Goal: Information Seeking & Learning: Learn about a topic

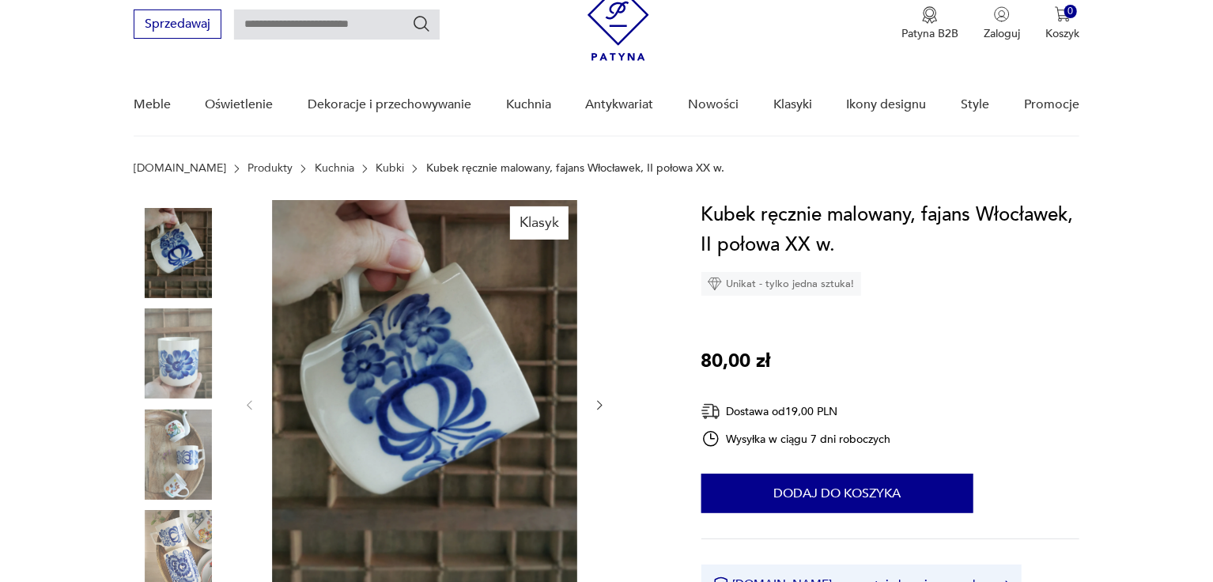
scroll to position [158, 0]
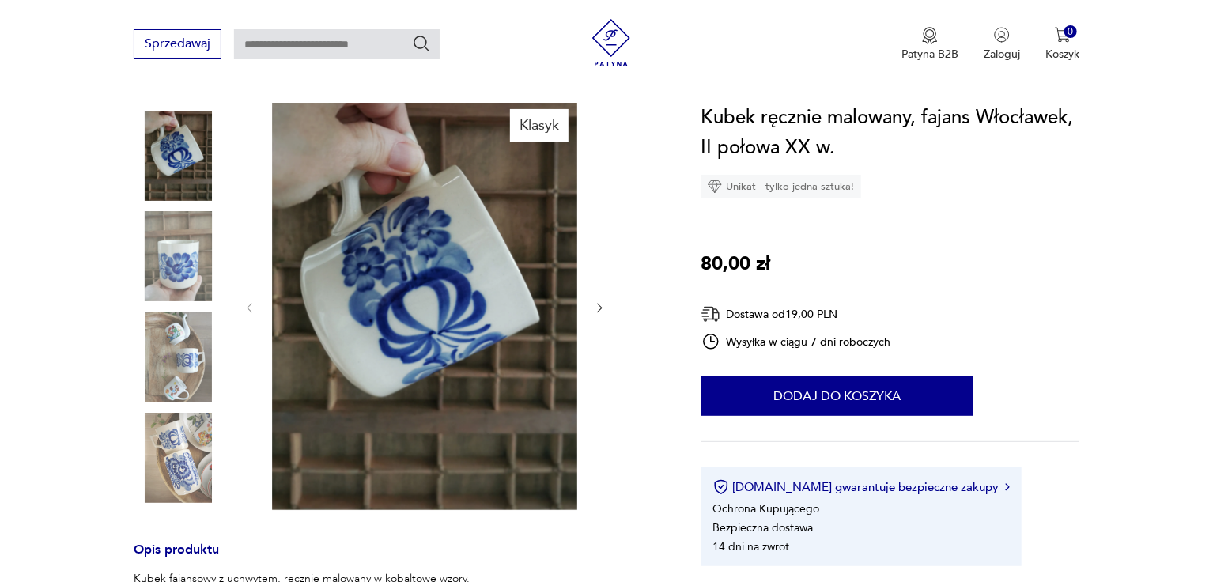
click at [184, 447] on img at bounding box center [179, 458] width 90 height 90
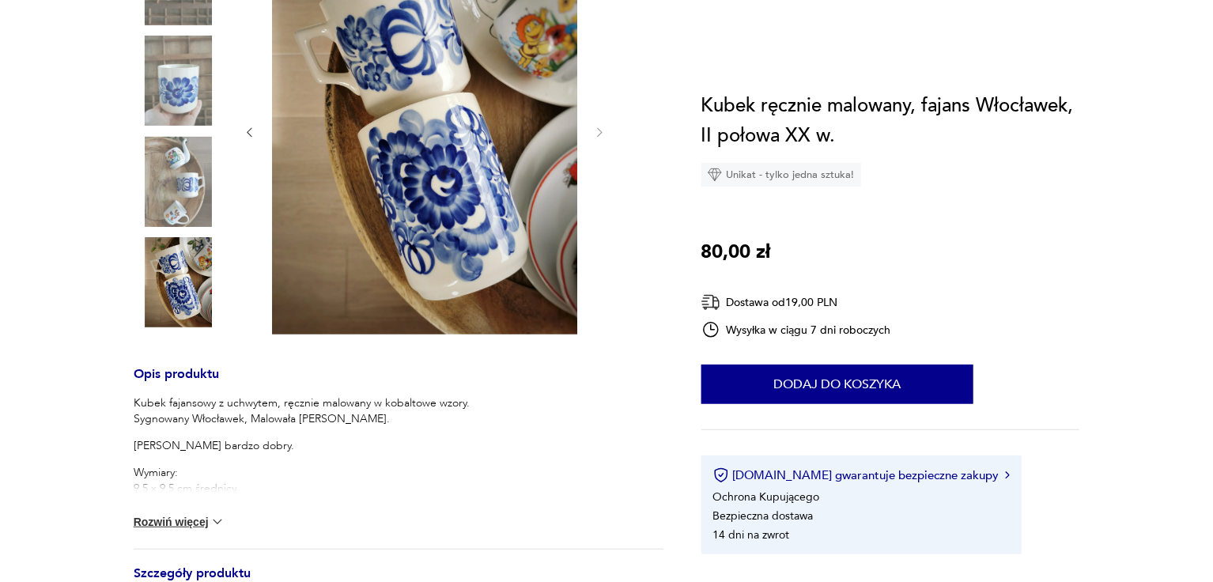
scroll to position [0, 0]
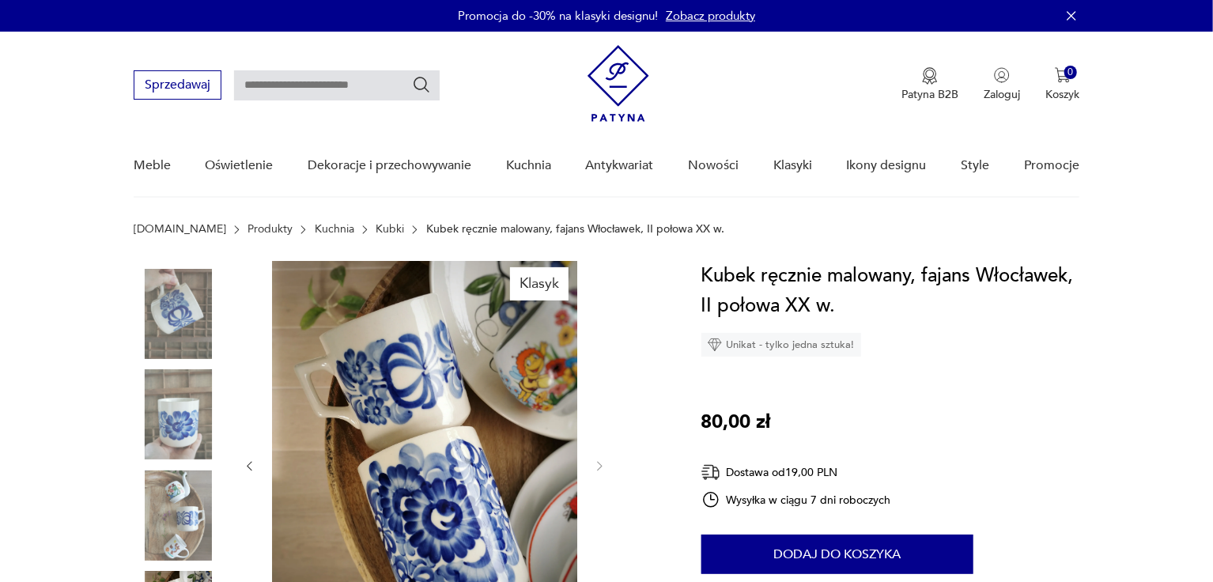
click at [376, 228] on link "Kubki" at bounding box center [390, 229] width 28 height 13
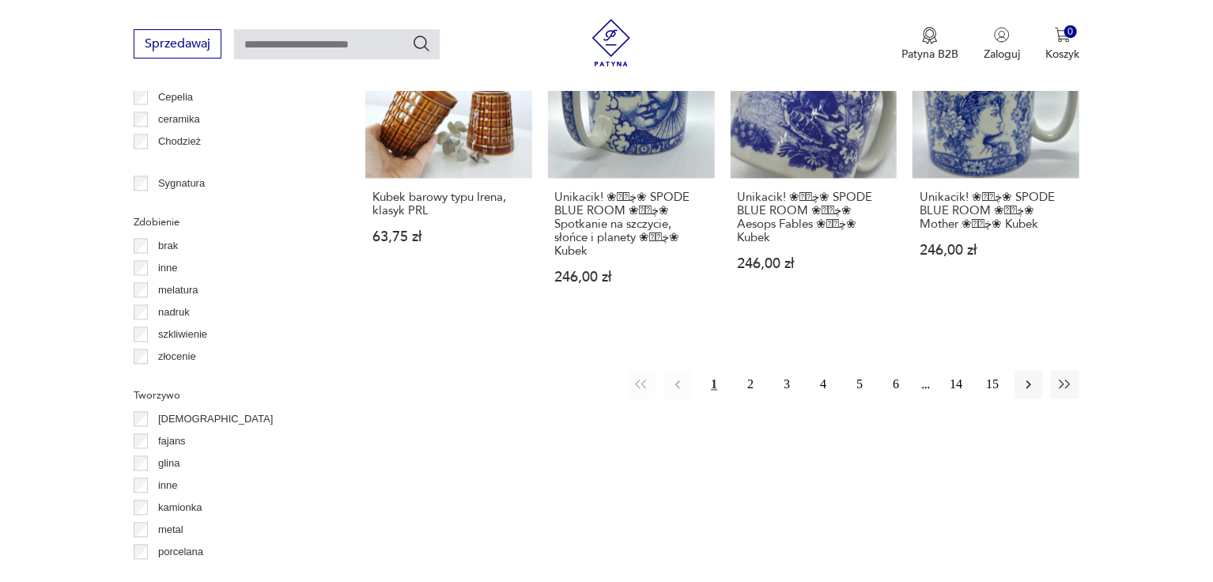
scroll to position [1525, 0]
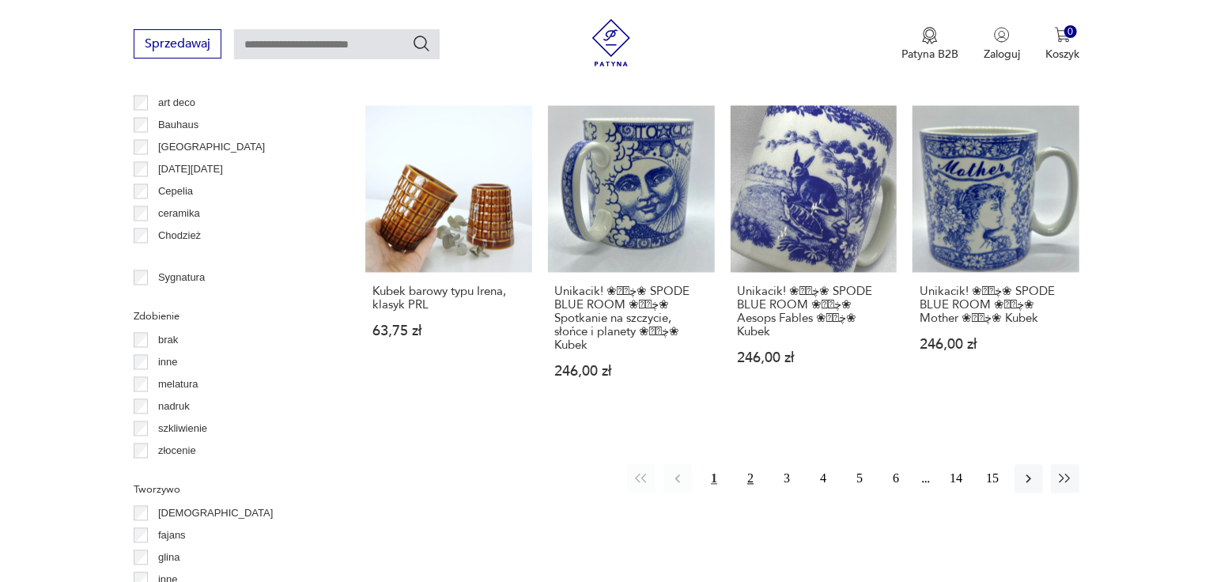
click at [747, 465] on button "2" at bounding box center [750, 479] width 28 height 28
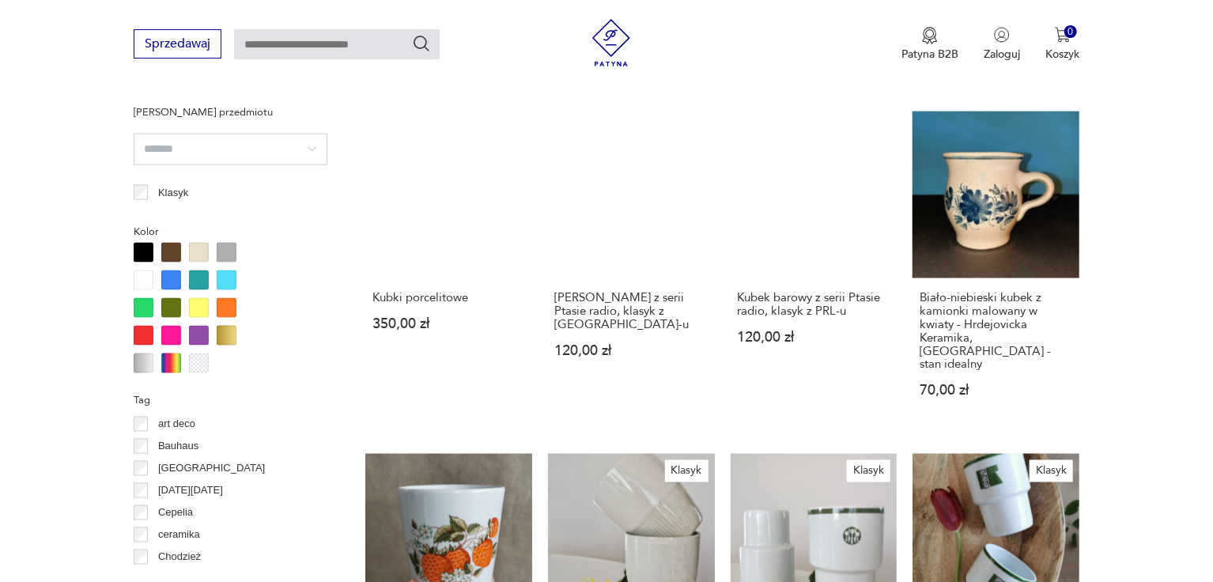
scroll to position [1525, 0]
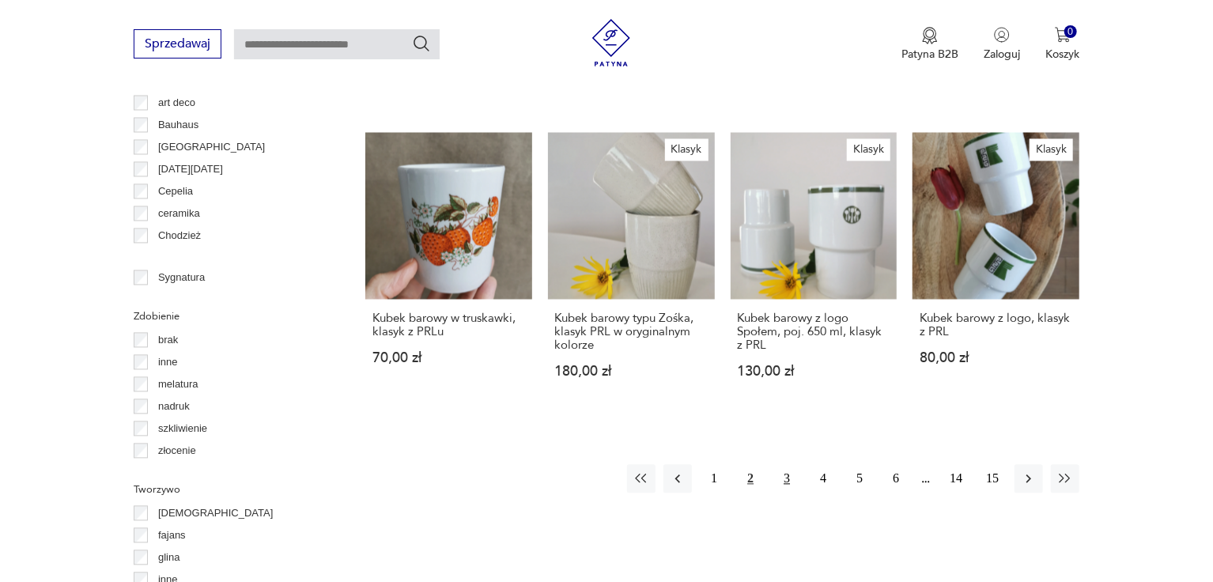
click at [783, 465] on button "3" at bounding box center [786, 479] width 28 height 28
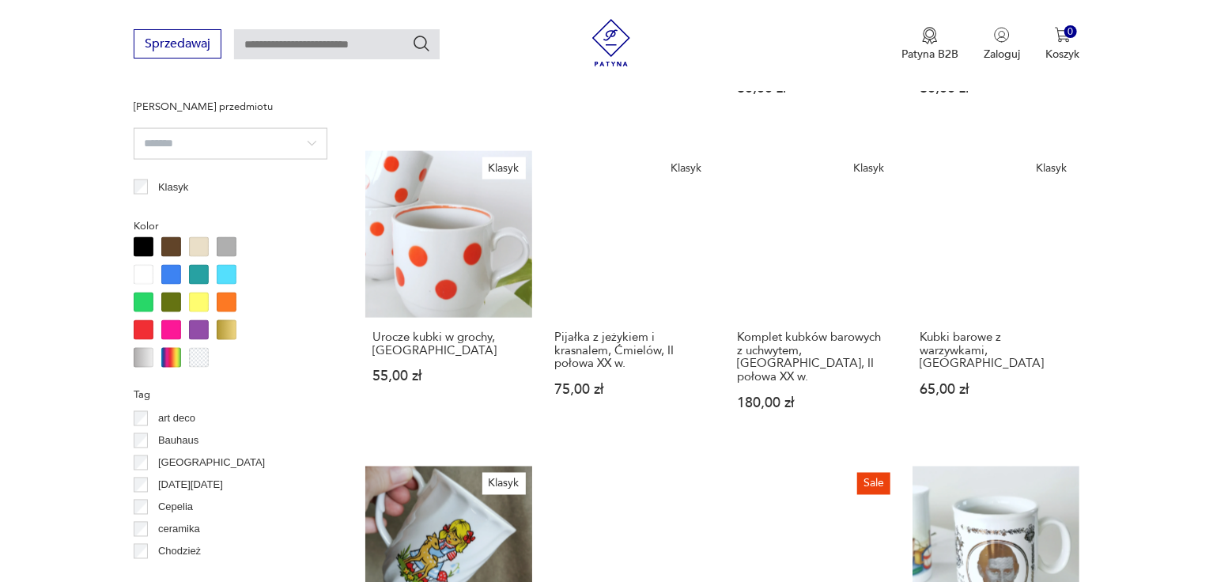
scroll to position [1525, 0]
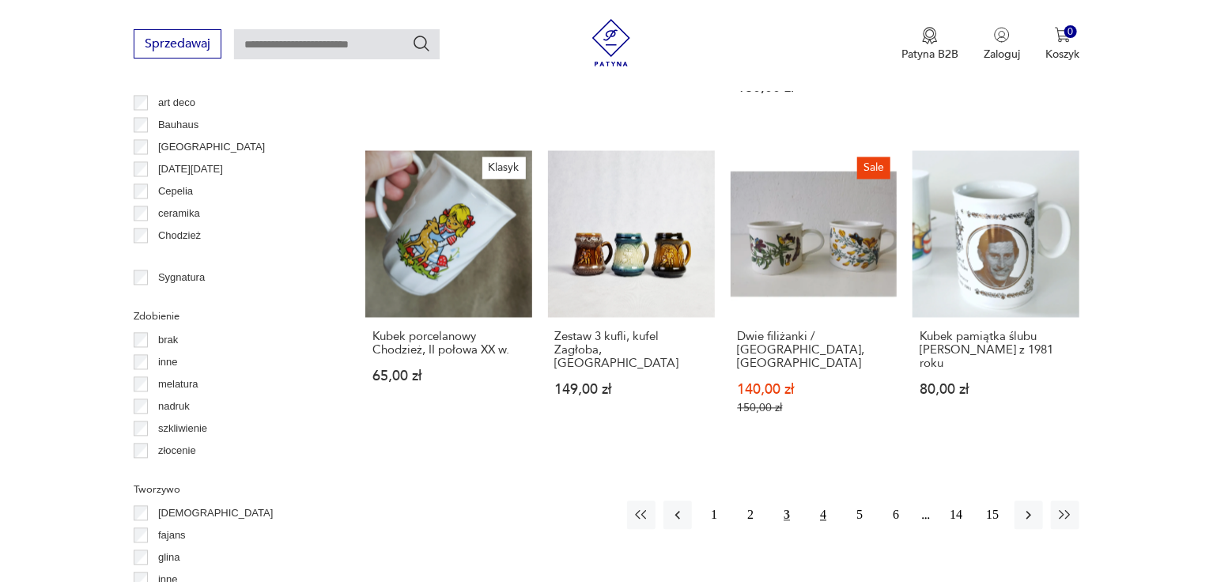
click at [826, 501] on button "4" at bounding box center [823, 515] width 28 height 28
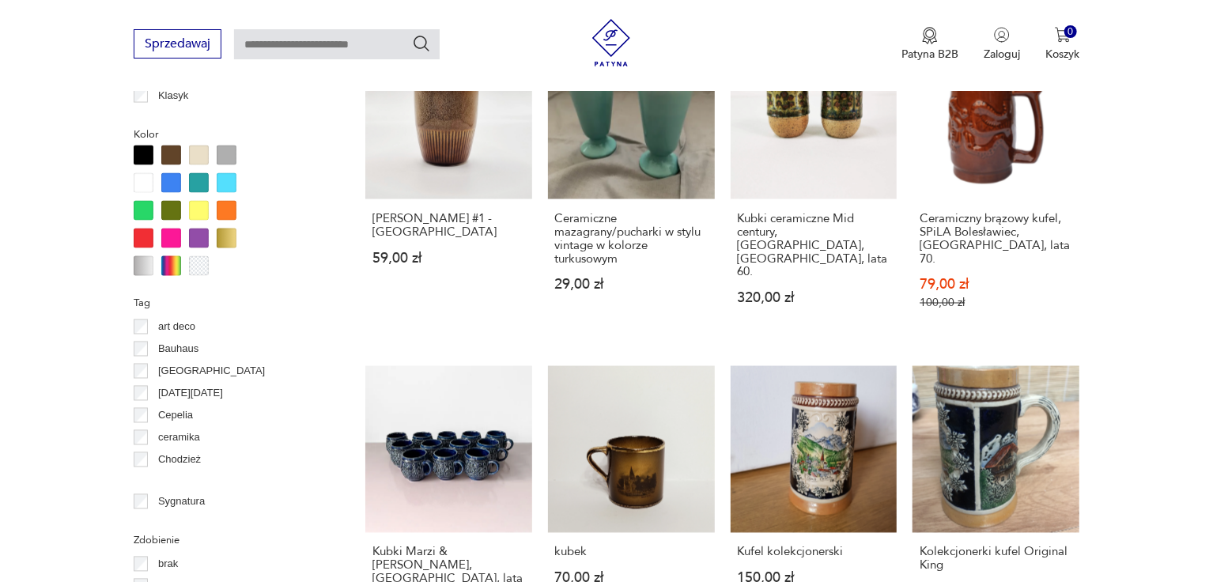
scroll to position [1525, 0]
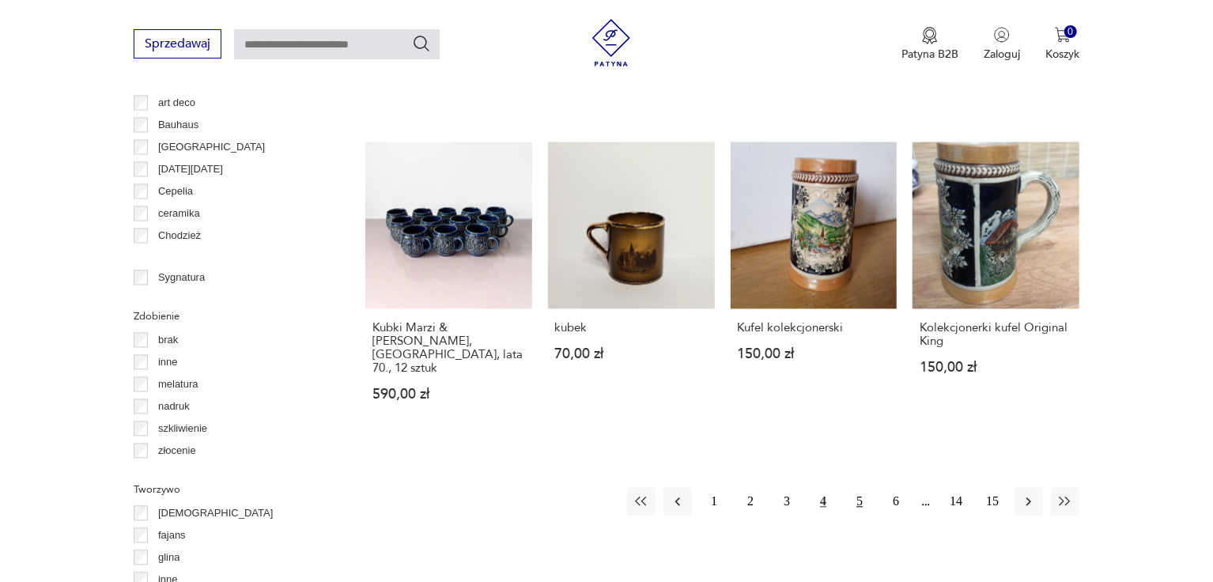
click at [859, 488] on button "5" at bounding box center [859, 502] width 28 height 28
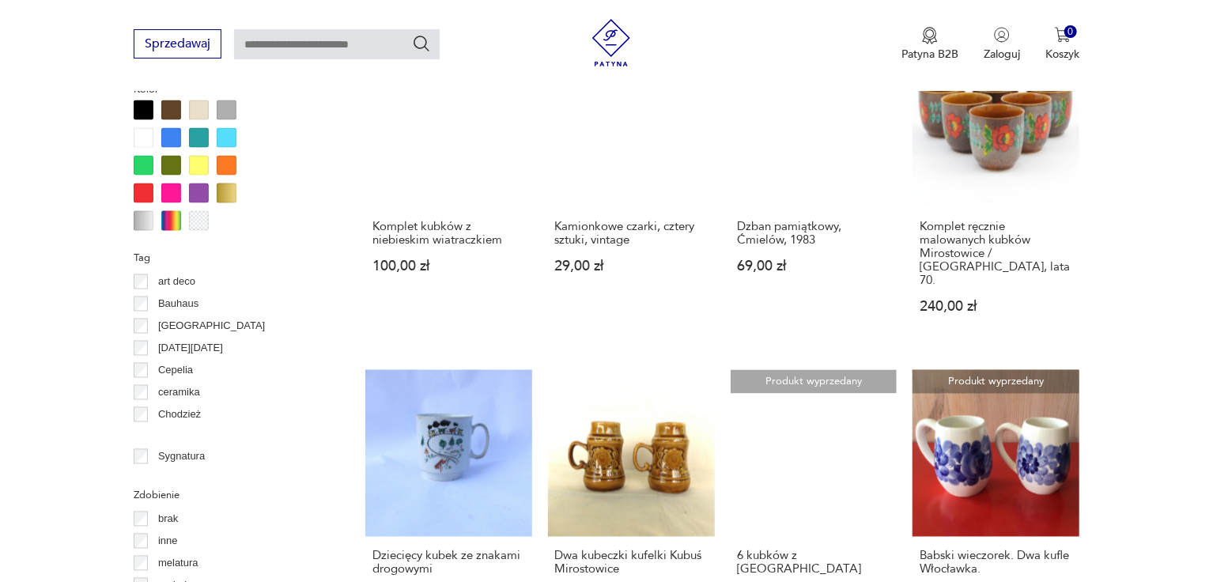
scroll to position [1525, 0]
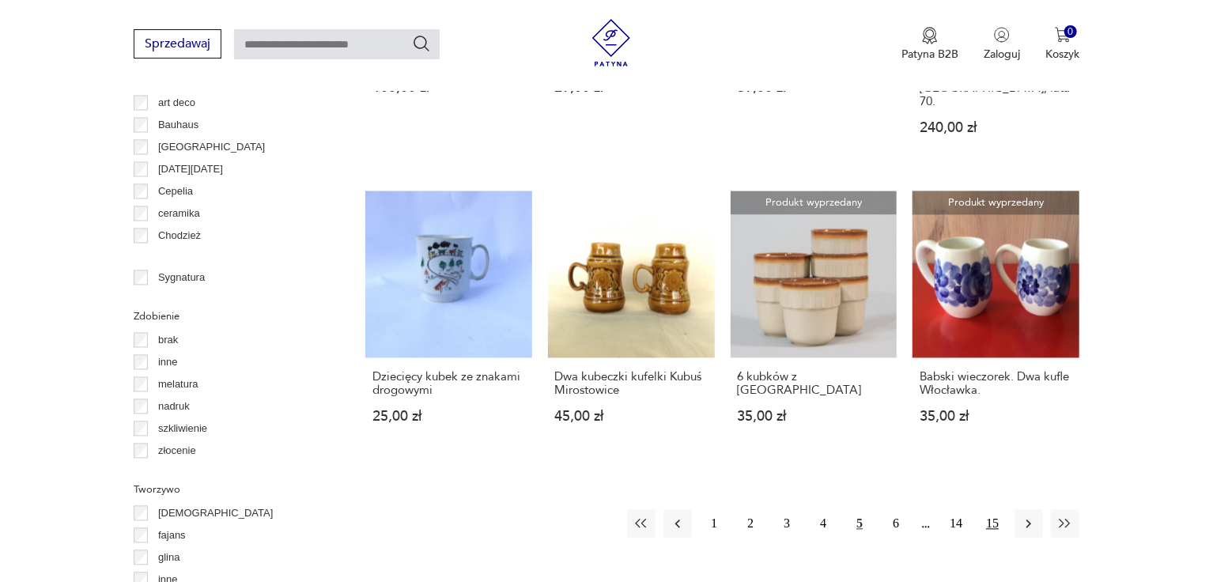
click at [993, 510] on button "15" at bounding box center [992, 524] width 28 height 28
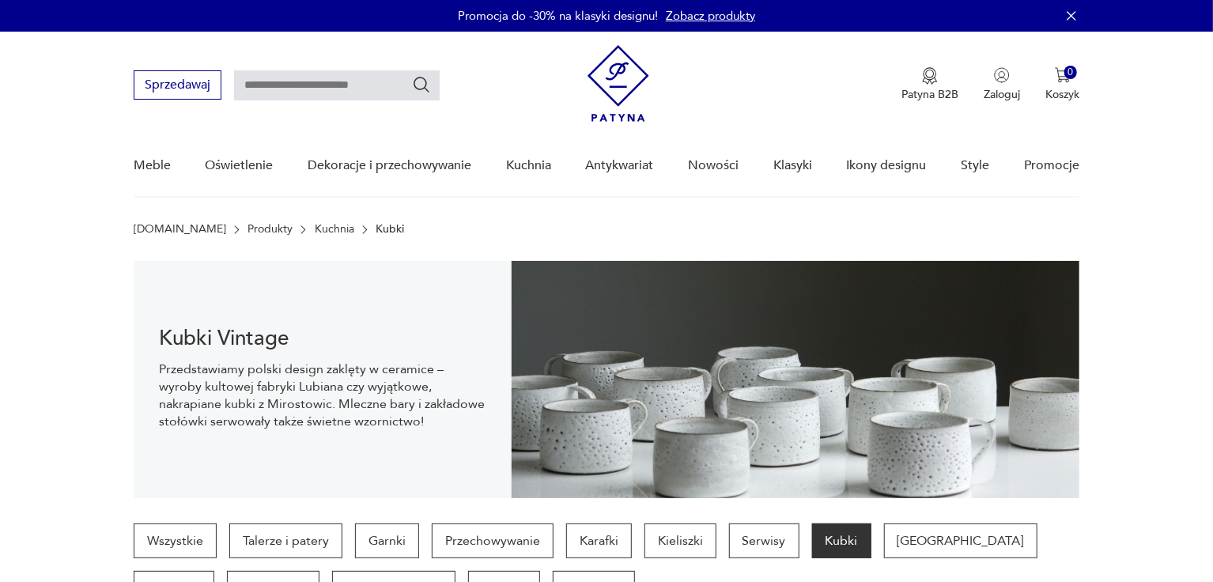
click at [354, 86] on input "text" at bounding box center [337, 85] width 206 height 30
type input "*********"
click at [424, 84] on icon "Szukaj" at bounding box center [421, 84] width 19 height 19
type input "*********"
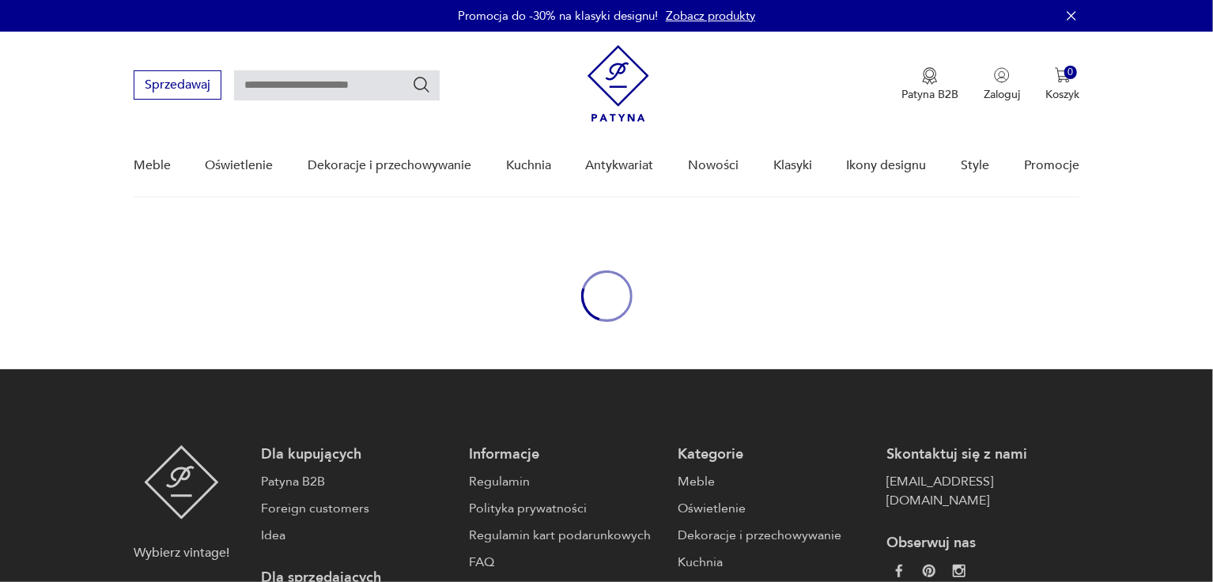
type input "*********"
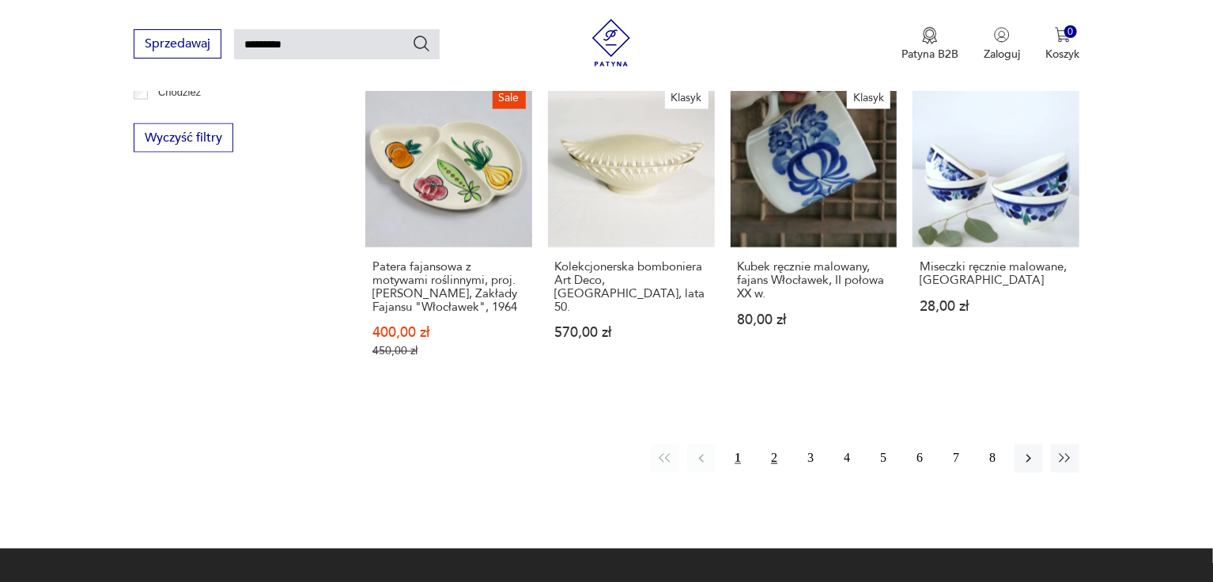
scroll to position [1153, 0]
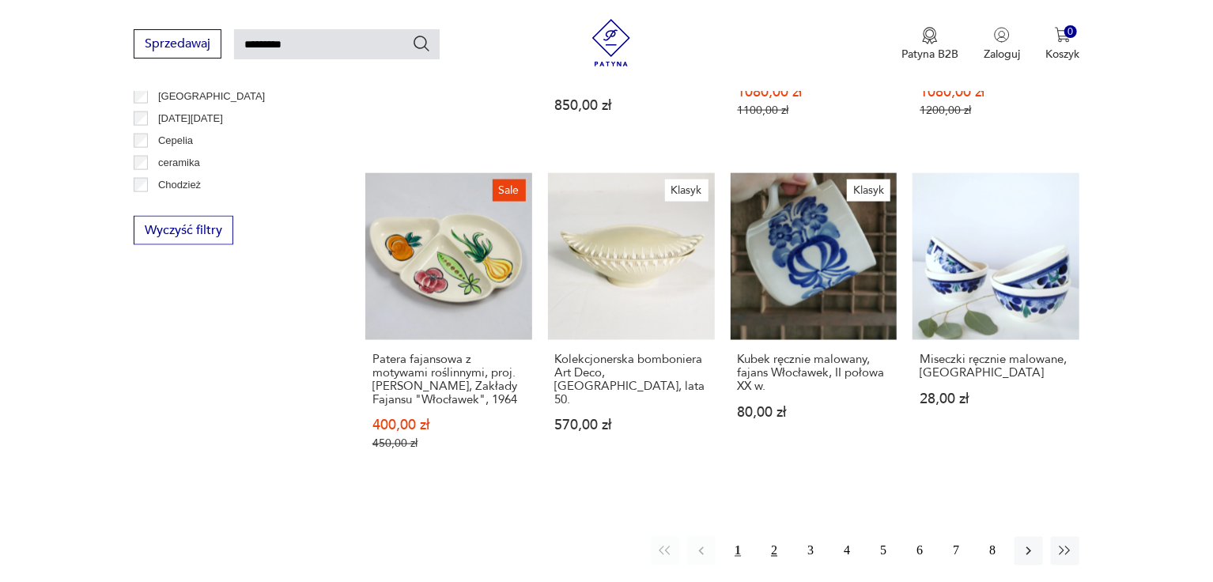
click at [771, 537] on button "2" at bounding box center [774, 551] width 28 height 28
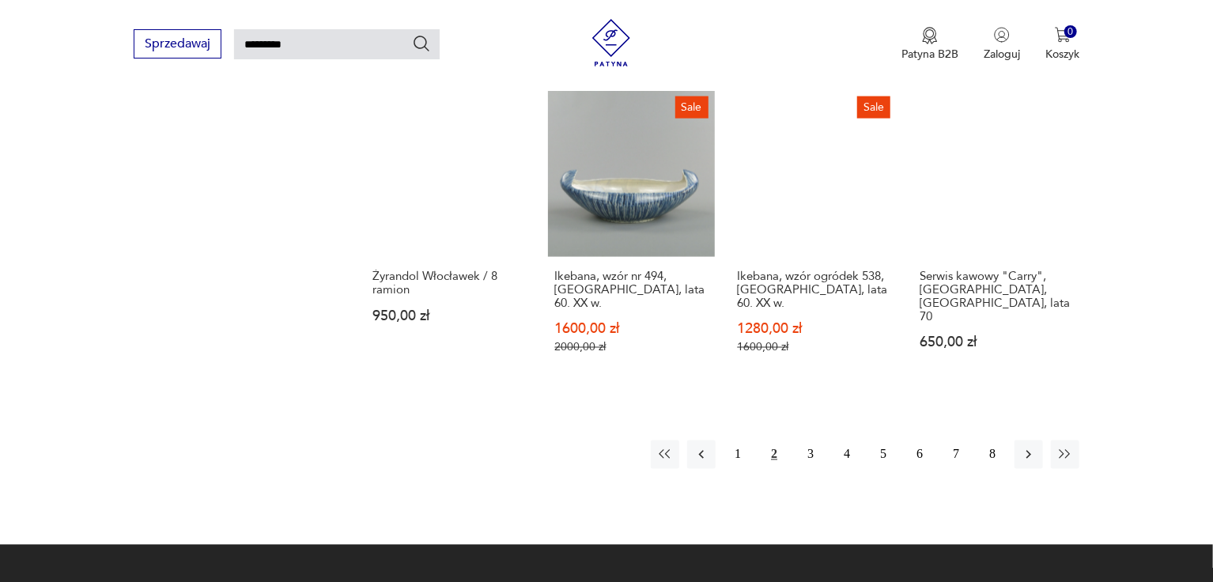
scroll to position [1241, 0]
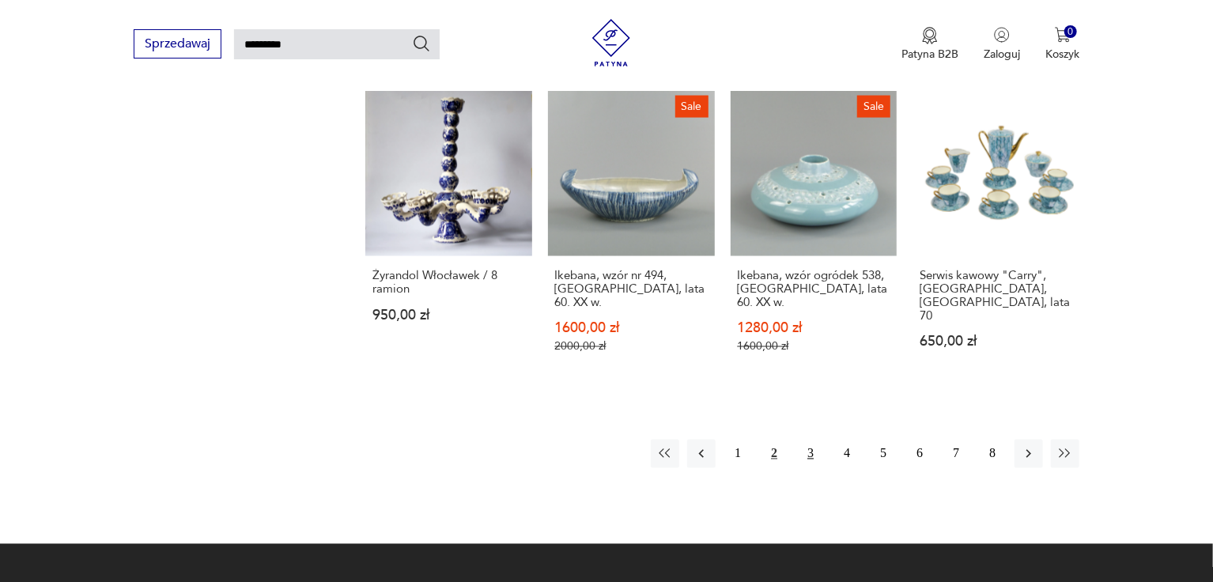
click at [810, 440] on button "3" at bounding box center [810, 454] width 28 height 28
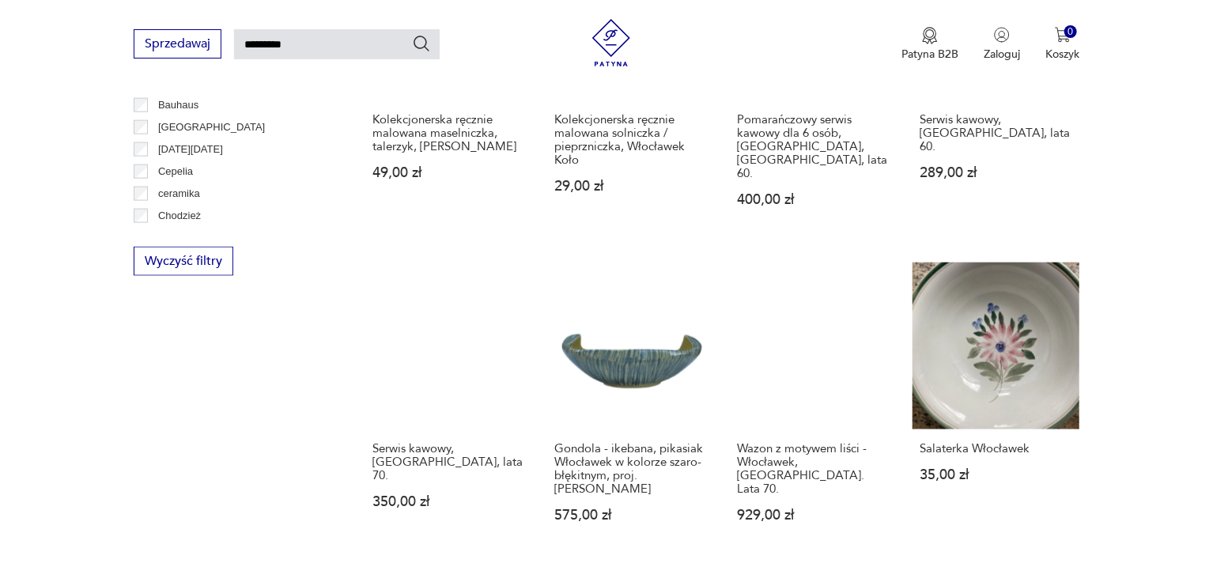
scroll to position [1162, 0]
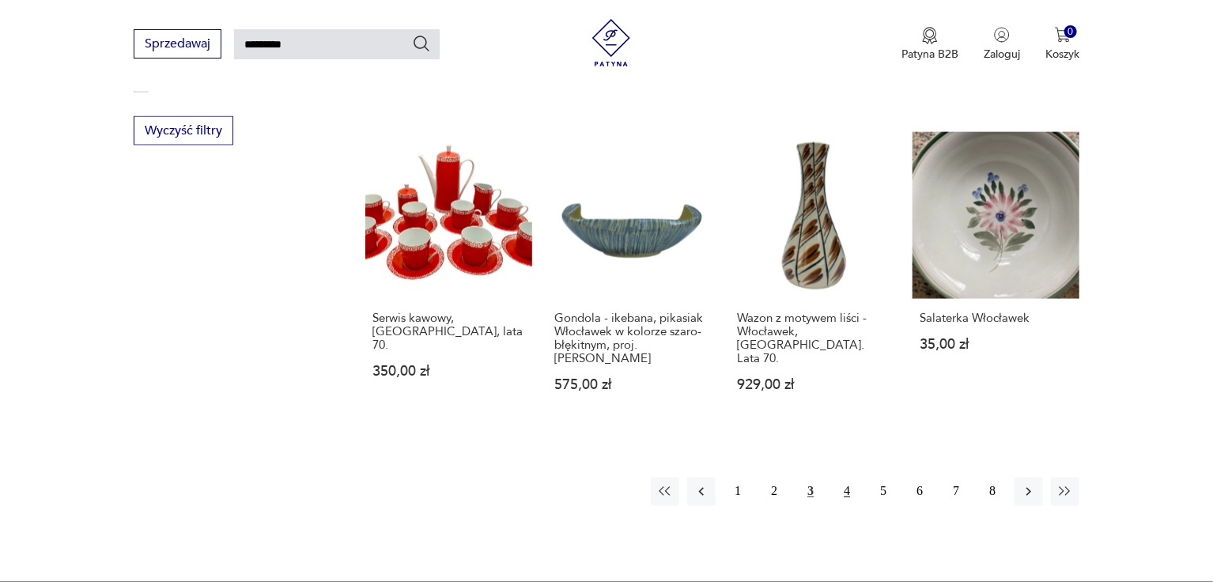
click at [841, 478] on button "4" at bounding box center [847, 492] width 28 height 28
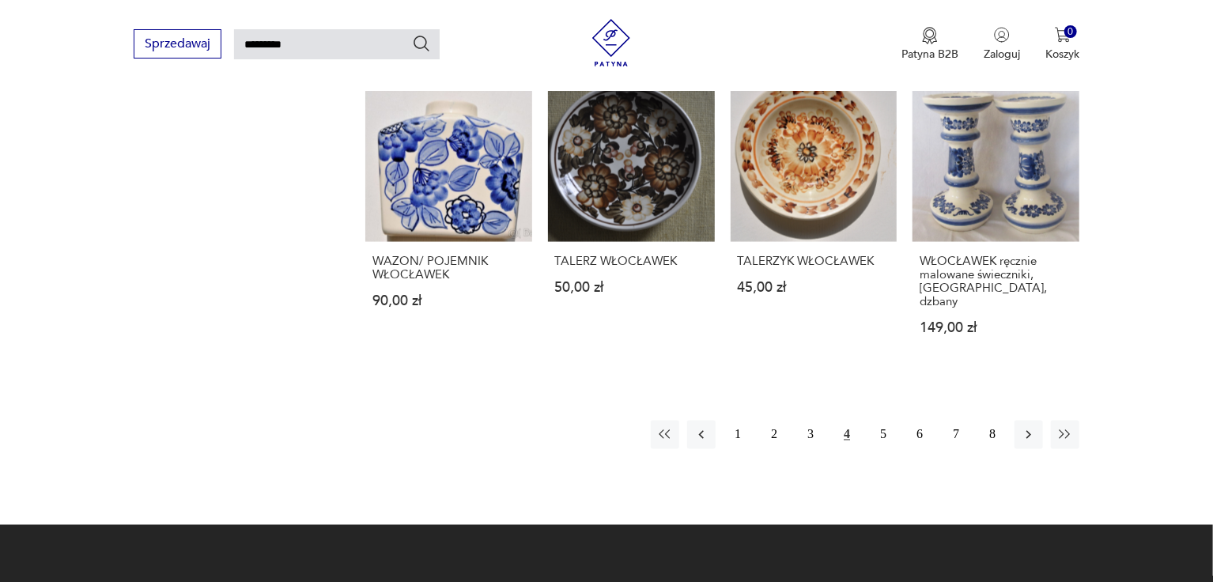
scroll to position [1241, 0]
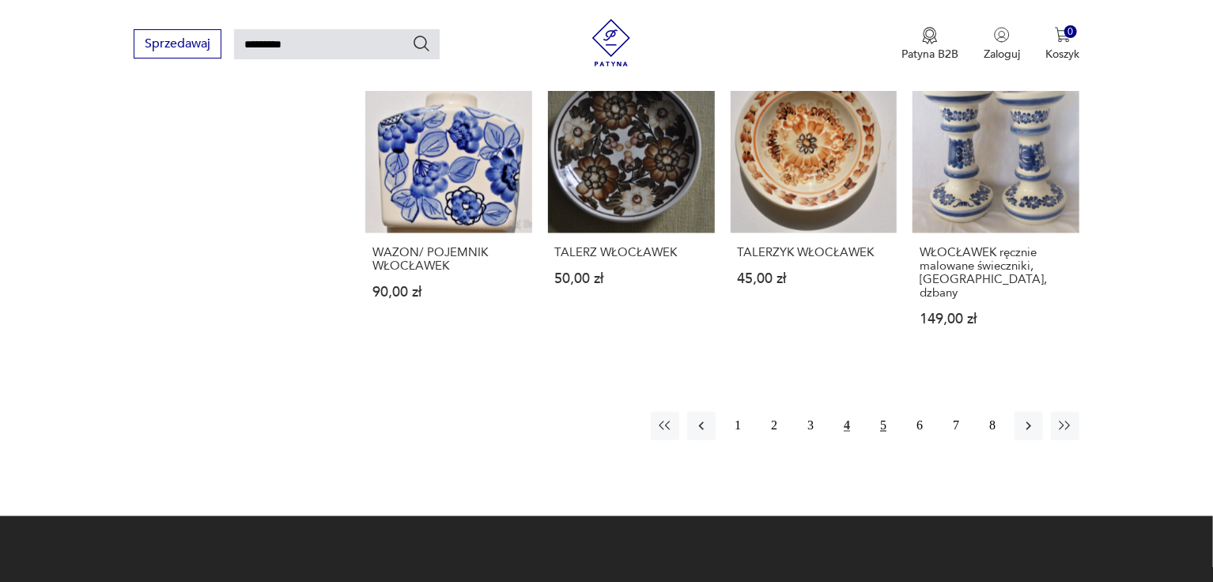
click at [886, 412] on button "5" at bounding box center [883, 426] width 28 height 28
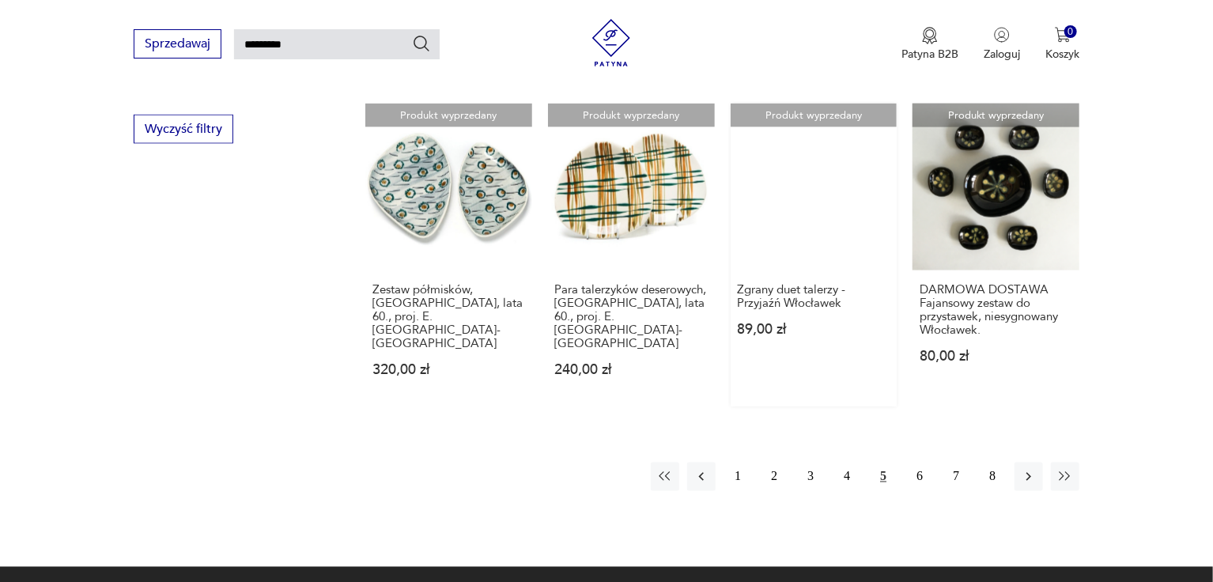
scroll to position [1241, 0]
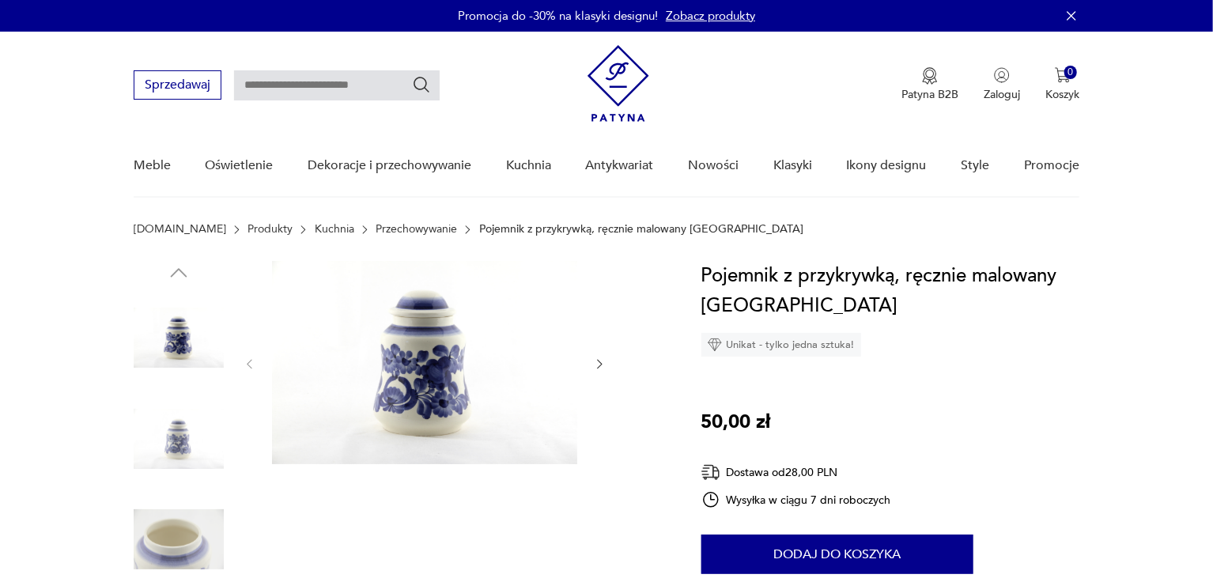
click at [603, 362] on icon "button" at bounding box center [599, 363] width 13 height 13
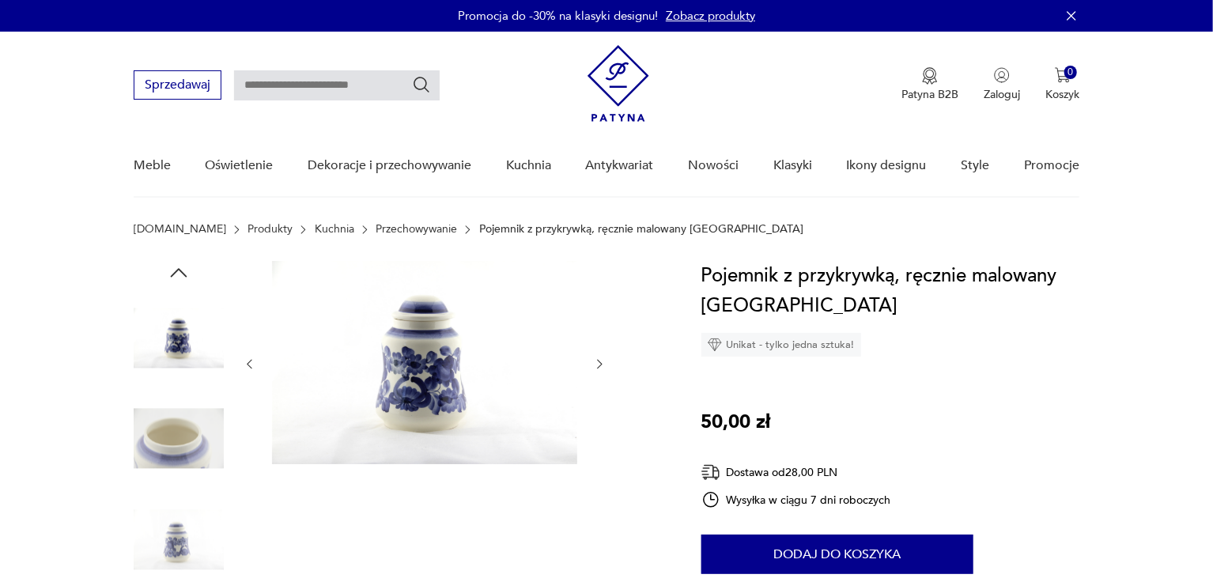
click at [603, 362] on icon "button" at bounding box center [599, 363] width 13 height 13
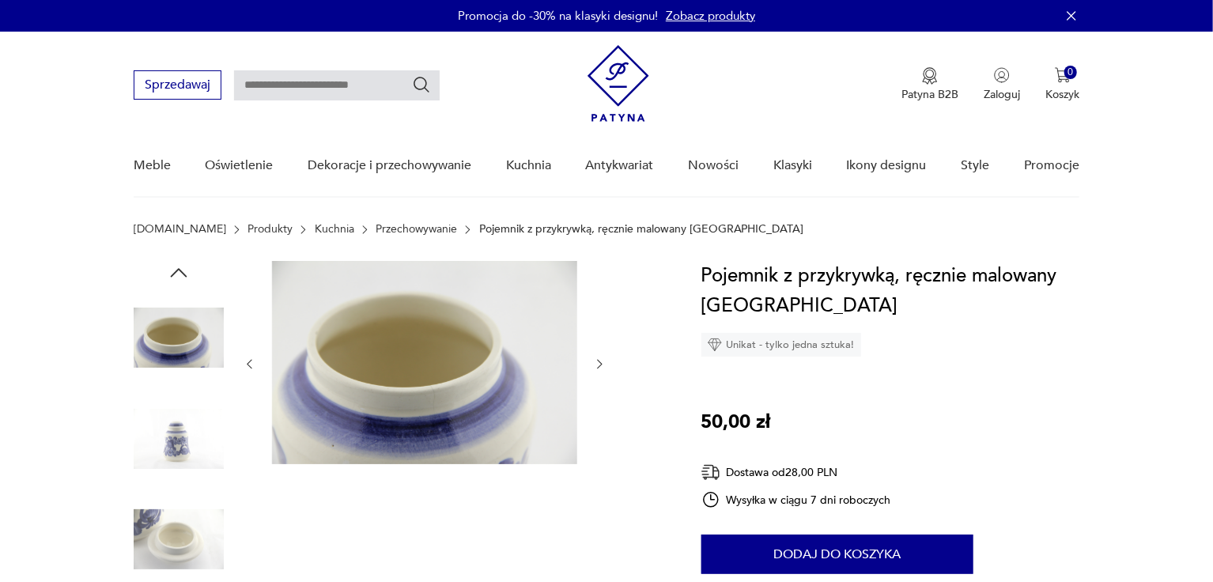
click at [603, 362] on icon "button" at bounding box center [599, 363] width 13 height 13
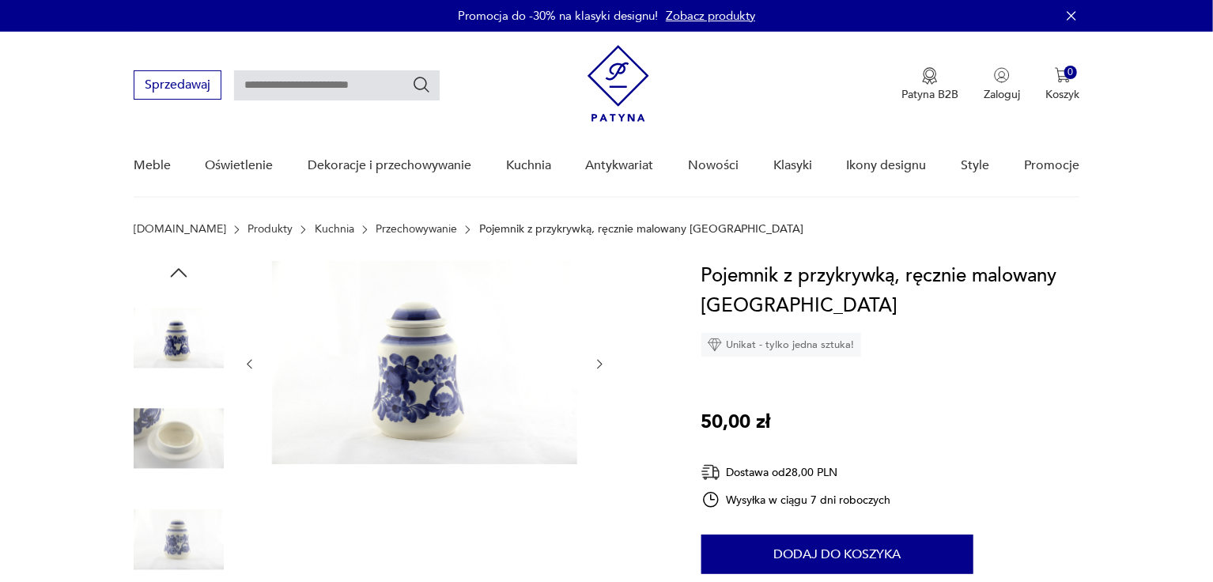
click at [603, 362] on icon "button" at bounding box center [599, 363] width 13 height 13
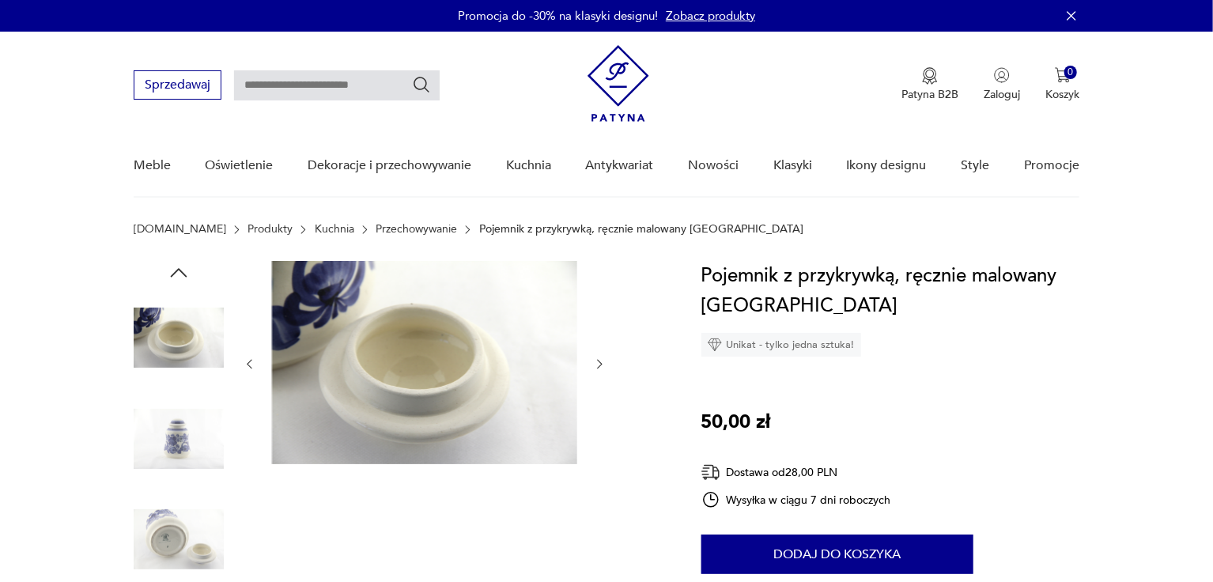
click at [603, 362] on icon "button" at bounding box center [599, 363] width 13 height 13
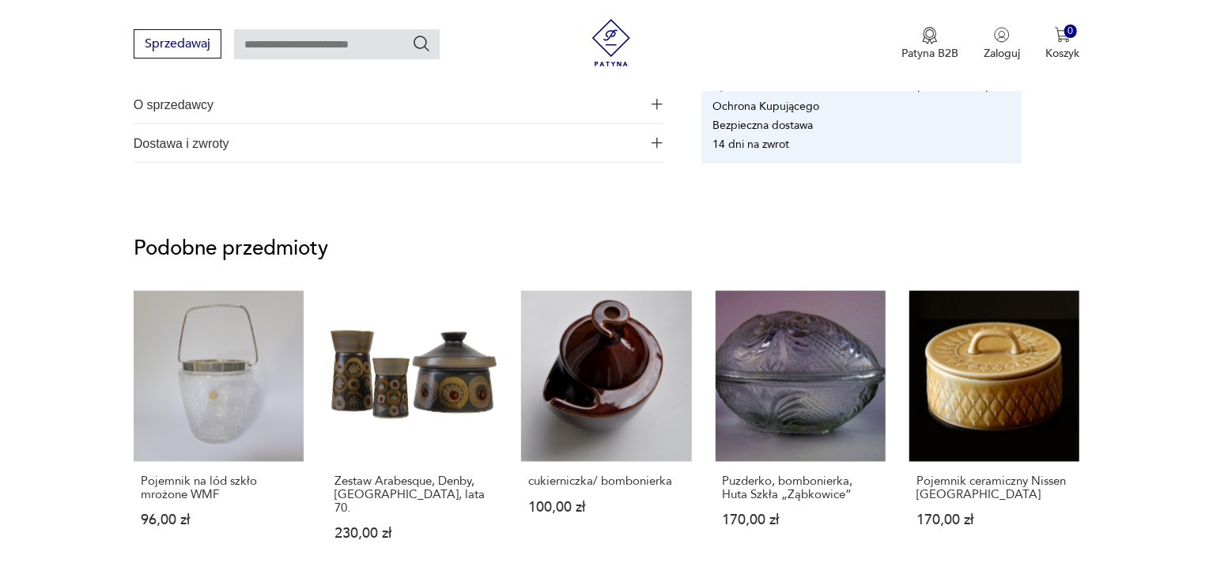
scroll to position [1185, 0]
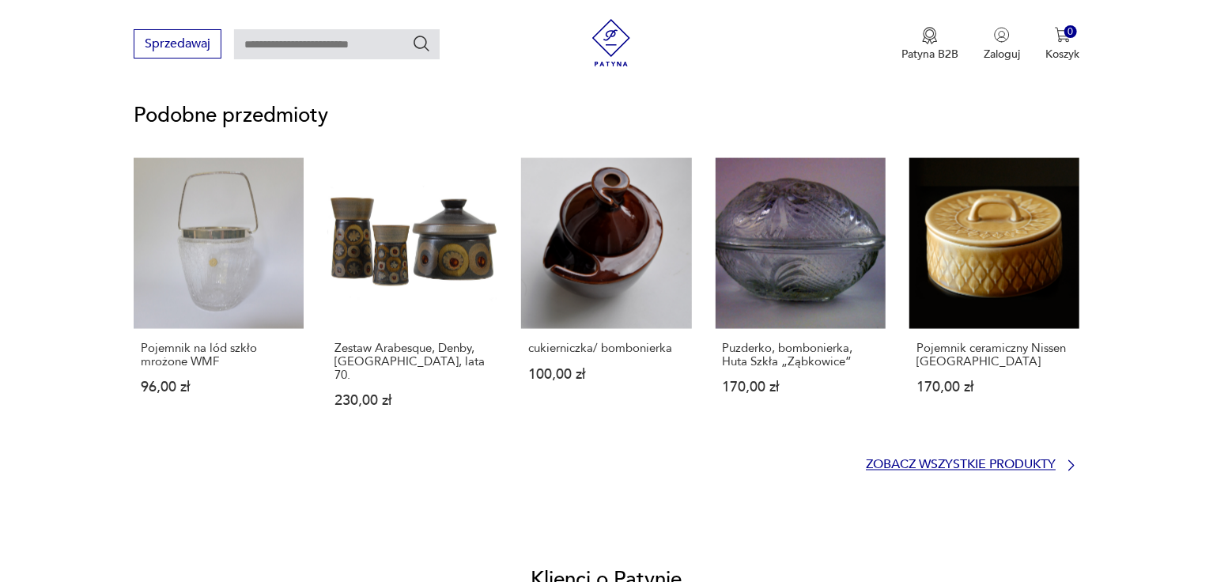
click at [970, 460] on p "Zobacz wszystkie produkty" at bounding box center [961, 465] width 190 height 10
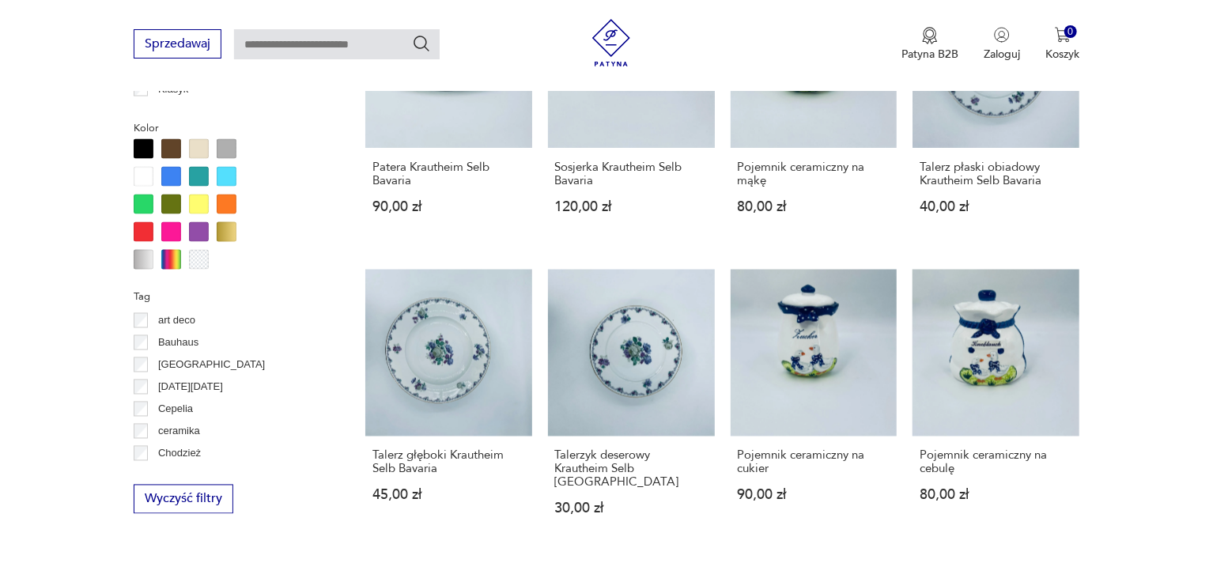
scroll to position [1525, 0]
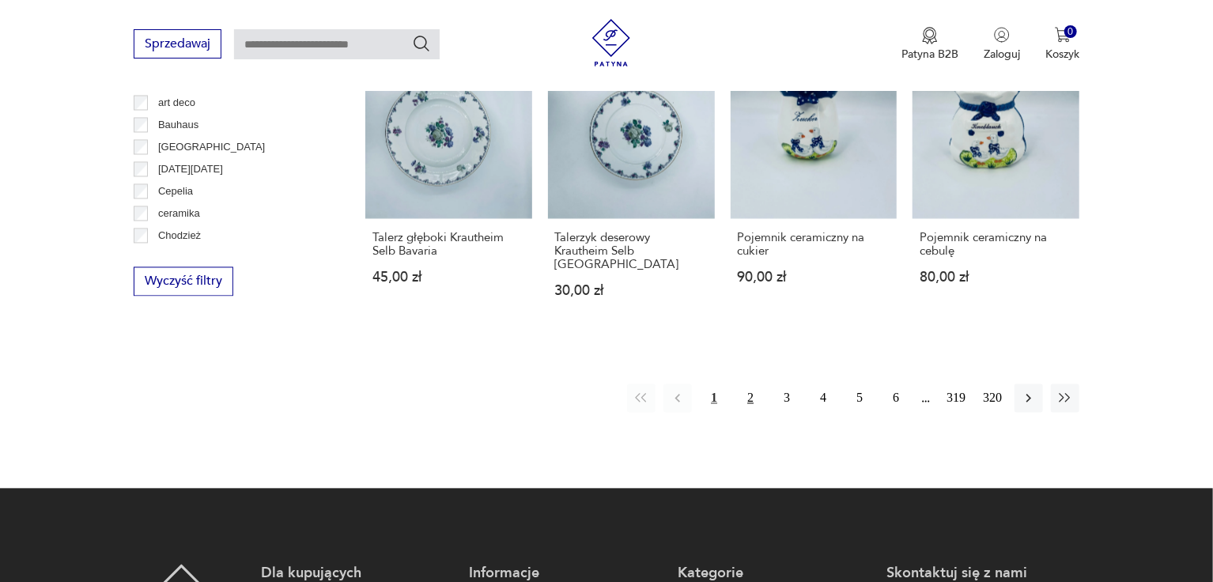
click at [747, 384] on button "2" at bounding box center [750, 398] width 28 height 28
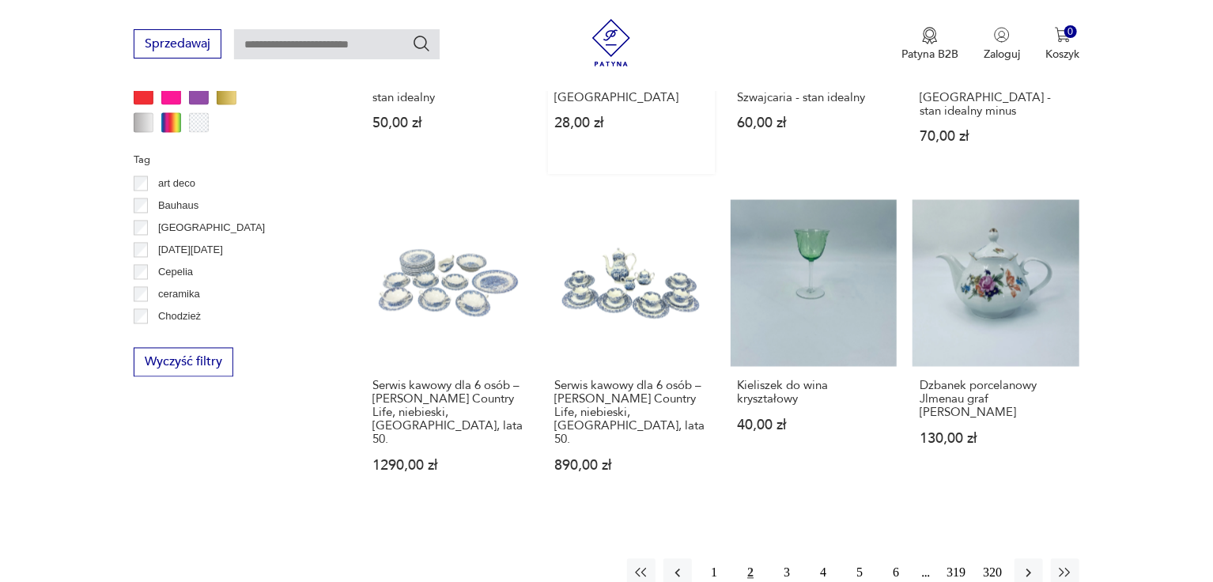
scroll to position [1446, 0]
click at [784, 557] on button "3" at bounding box center [786, 571] width 28 height 28
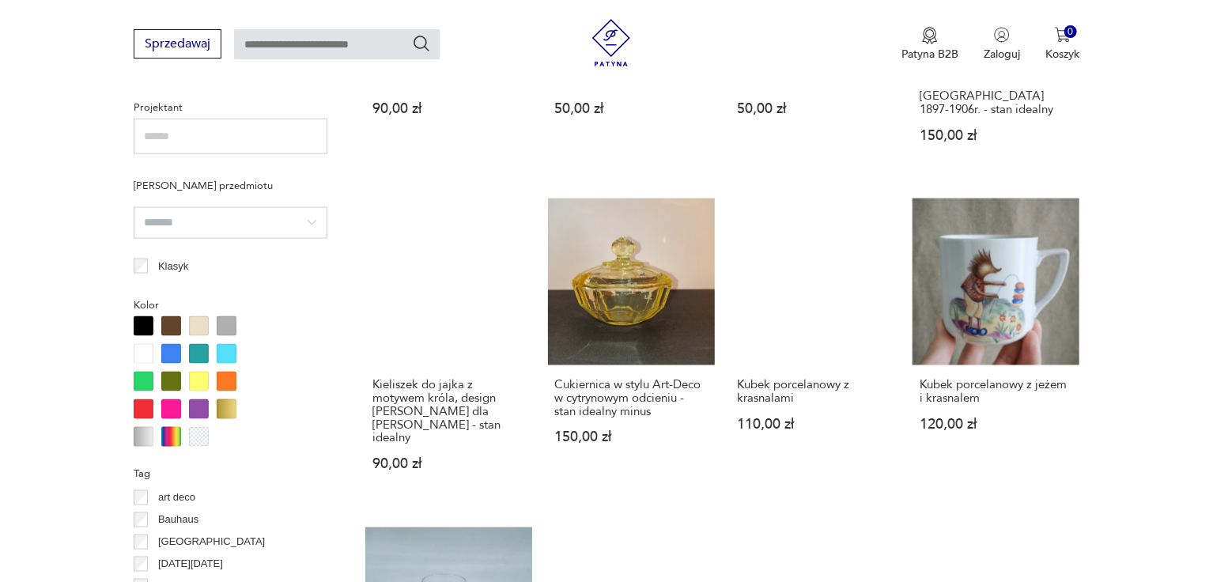
scroll to position [1525, 0]
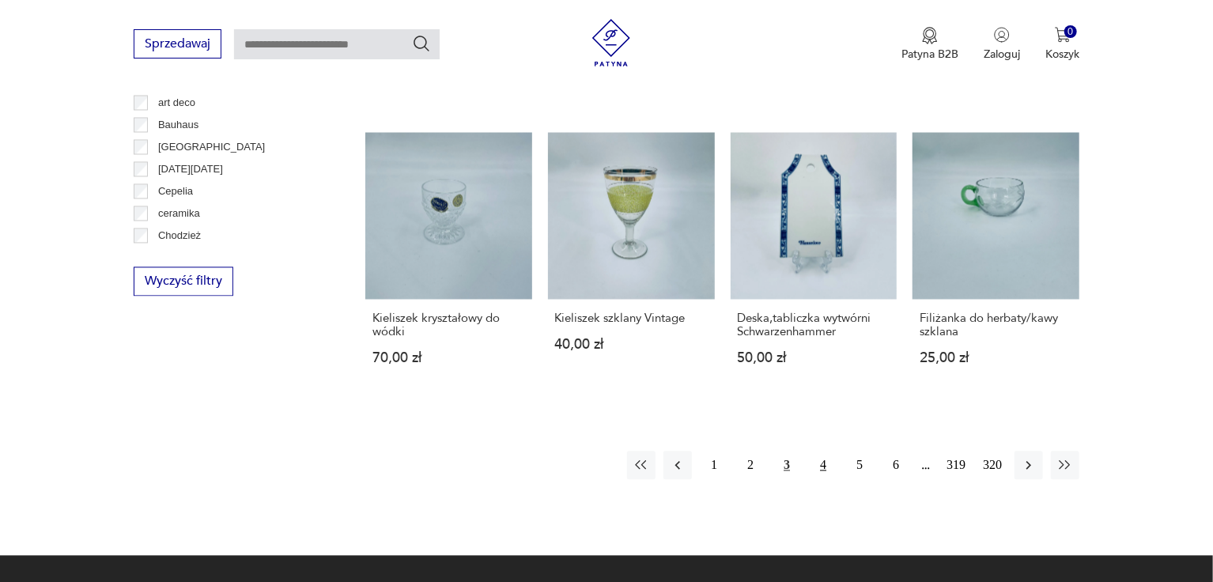
click at [818, 451] on button "4" at bounding box center [823, 465] width 28 height 28
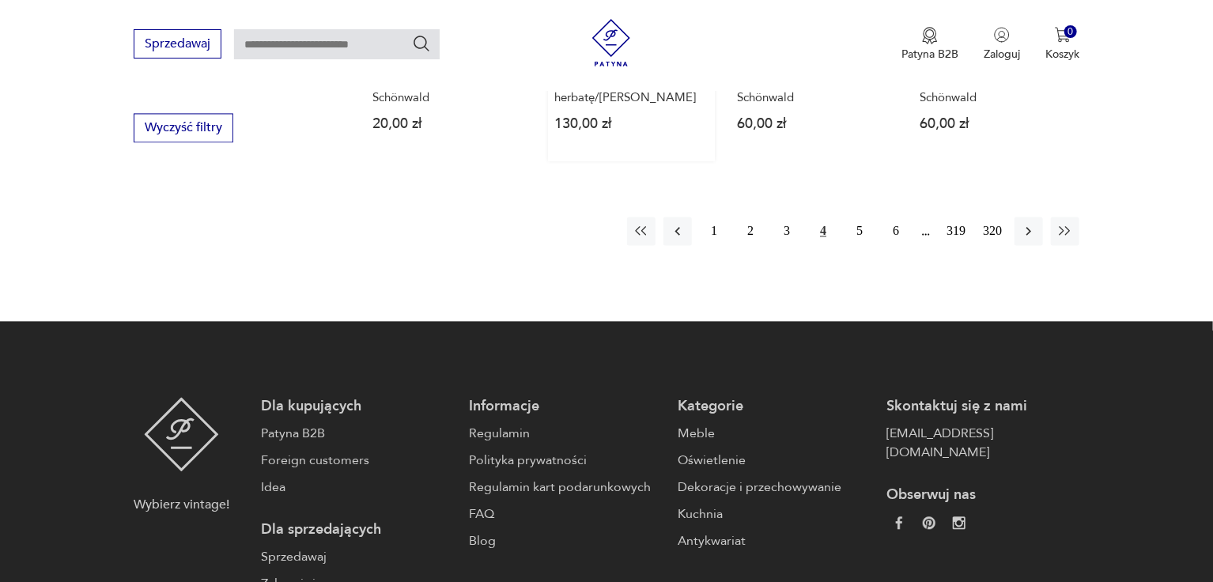
scroll to position [1683, 0]
